Goal: Task Accomplishment & Management: Use online tool/utility

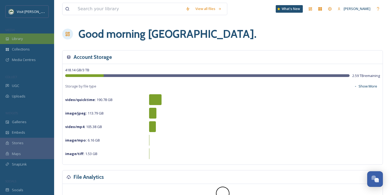
click at [29, 40] on div "Library" at bounding box center [27, 39] width 54 height 11
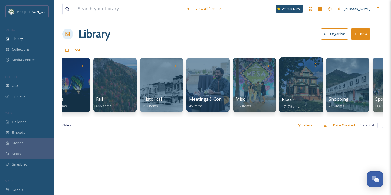
scroll to position [0, 158]
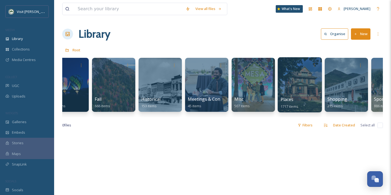
click at [302, 86] on div at bounding box center [299, 84] width 44 height 55
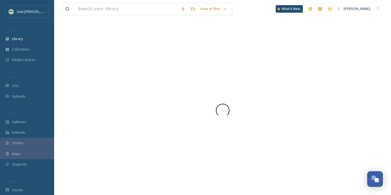
click at [302, 86] on div at bounding box center [222, 110] width 320 height 169
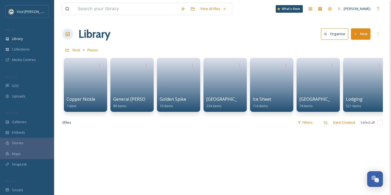
click at [262, 39] on div "Library Organise New" at bounding box center [222, 34] width 320 height 16
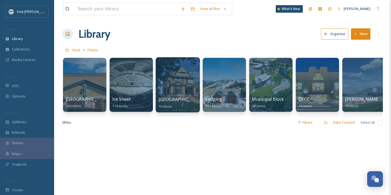
scroll to position [0, 142]
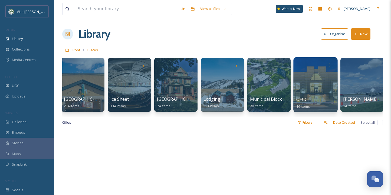
click at [312, 85] on div at bounding box center [315, 84] width 44 height 55
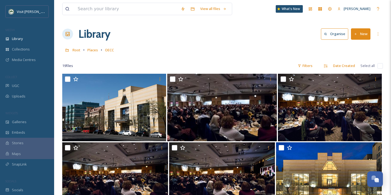
click at [362, 34] on button "New" at bounding box center [360, 33] width 19 height 11
click at [359, 46] on span "File Upload" at bounding box center [358, 46] width 18 height 5
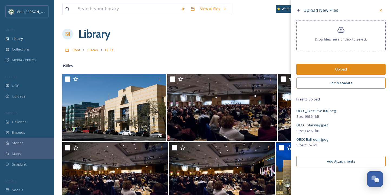
click at [333, 162] on button "Add Attachments" at bounding box center [340, 161] width 89 height 11
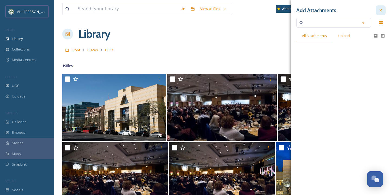
click at [378, 8] on div at bounding box center [380, 10] width 10 height 10
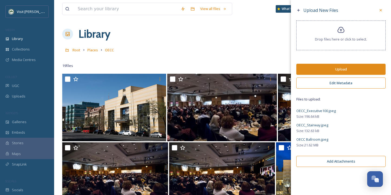
click at [342, 68] on button "Upload" at bounding box center [340, 69] width 89 height 11
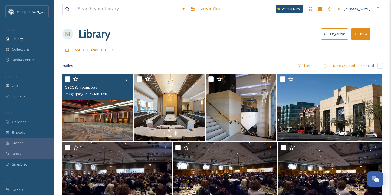
click at [118, 111] on img at bounding box center [97, 108] width 71 height 68
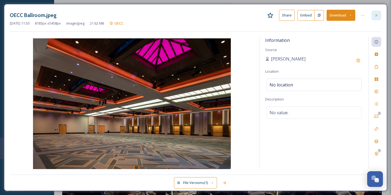
click at [376, 15] on icon at bounding box center [376, 15] width 2 height 2
